Goal: Information Seeking & Learning: Learn about a topic

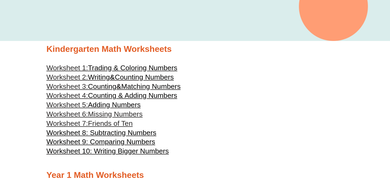
click at [181, 87] on span "Matching Numbers" at bounding box center [150, 86] width 59 height 8
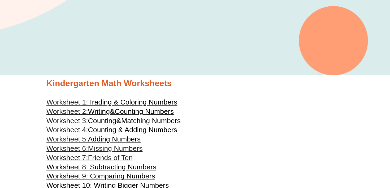
scroll to position [109, 0]
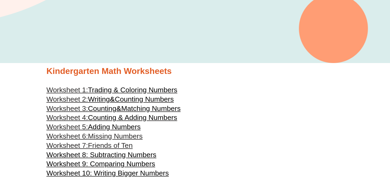
click at [121, 126] on span "Adding Numbers" at bounding box center [114, 127] width 53 height 8
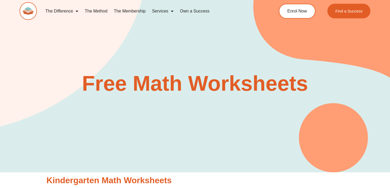
scroll to position [182, 0]
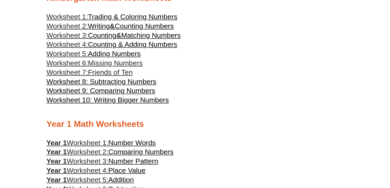
click at [106, 55] on span "Adding Numbers" at bounding box center [114, 54] width 53 height 8
click at [124, 64] on span "Missing Numbers" at bounding box center [115, 63] width 55 height 8
click at [128, 72] on span "Friends of Ten" at bounding box center [110, 72] width 45 height 8
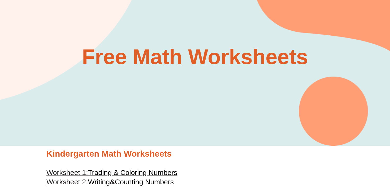
scroll to position [58, 0]
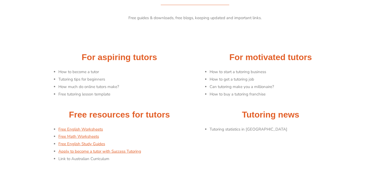
scroll to position [24, 0]
click at [81, 136] on link "Free Math Worksheets" at bounding box center [78, 135] width 41 height 5
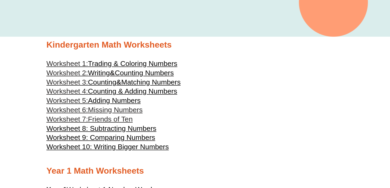
scroll to position [137, 0]
